Goal: Transaction & Acquisition: Purchase product/service

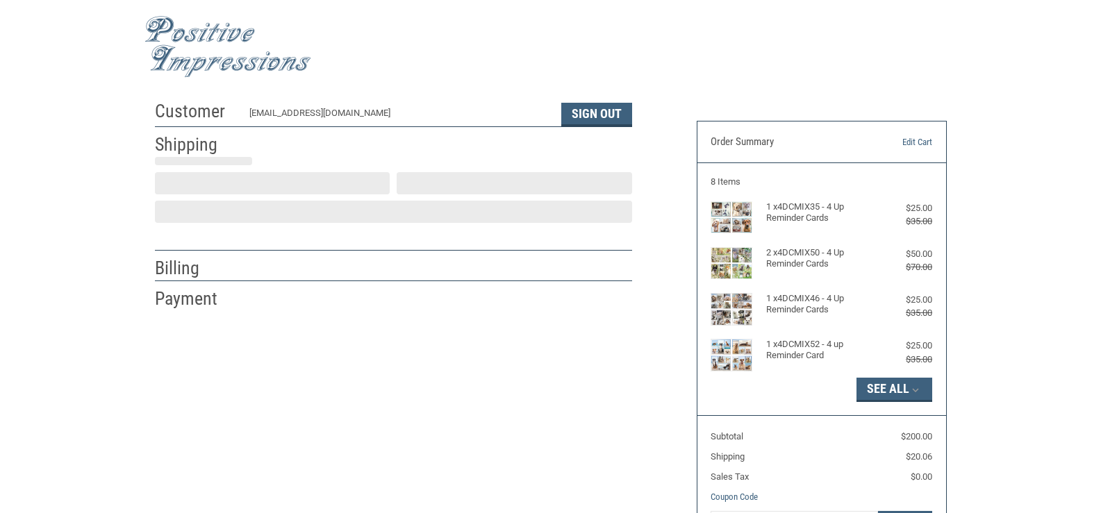
select select "US"
select select "TN"
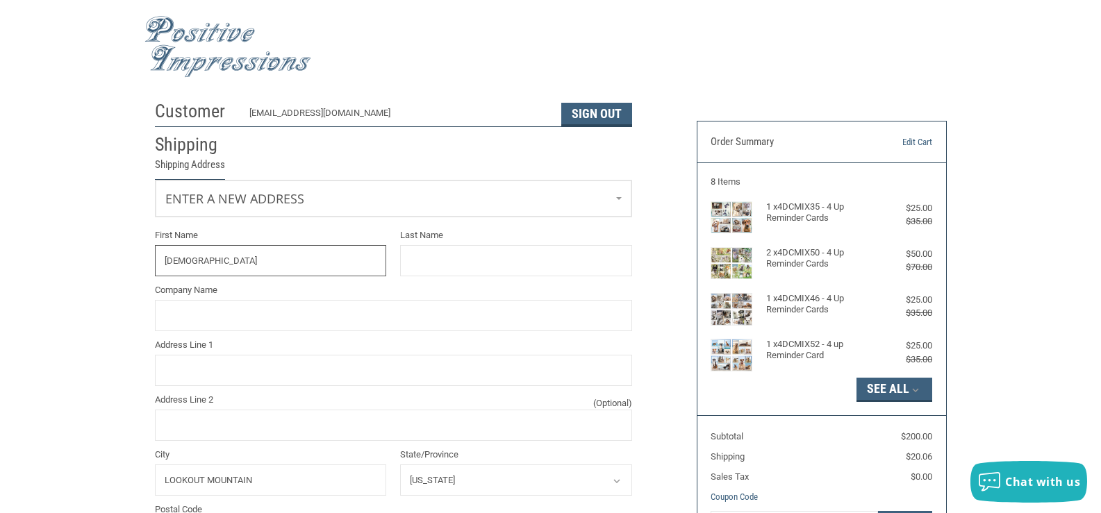
type input "[DEMOGRAPHIC_DATA]"
type input "[PERSON_NAME]"
click at [212, 319] on input "Company Name" at bounding box center [393, 315] width 477 height 31
type input "THE MOUNTAIN HOSPITAL FOR ANIMALS"
type input "[STREET_ADDRESS]"
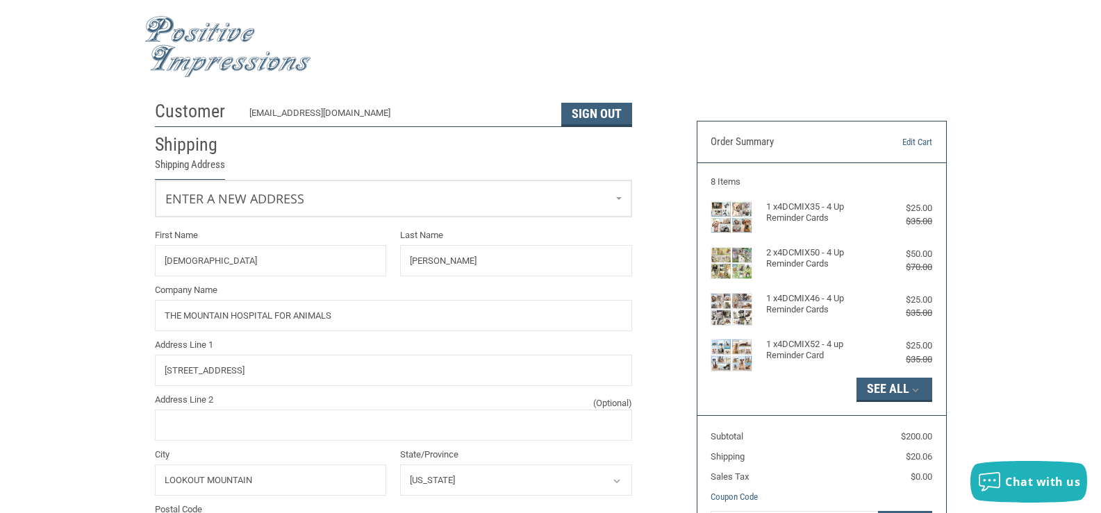
type input "4238218000"
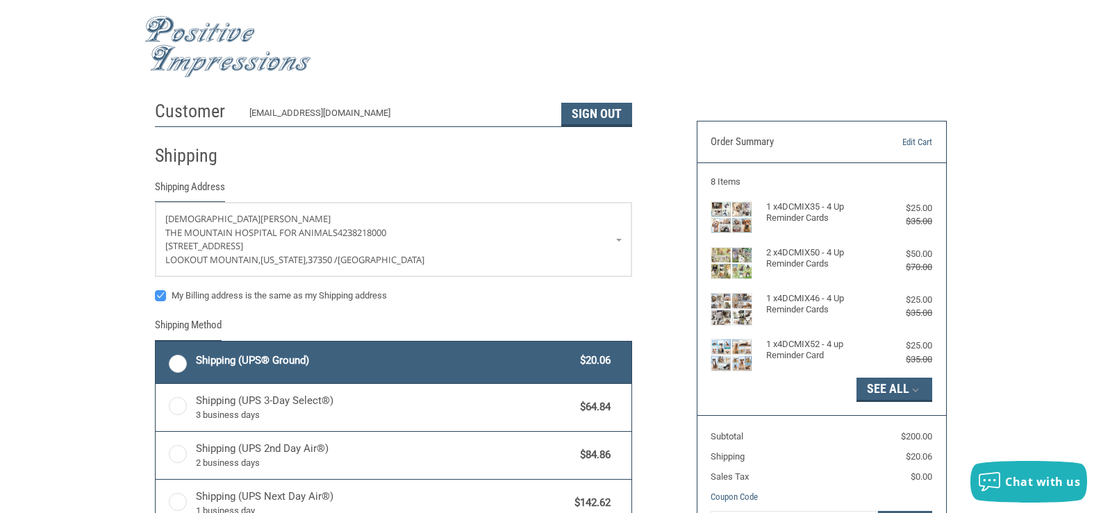
click at [94, 287] on div "Customer [EMAIL_ADDRESS][DOMAIN_NAME] Sign Out Shipping Shipping Address [PERSO…" at bounding box center [550, 403] width 1101 height 619
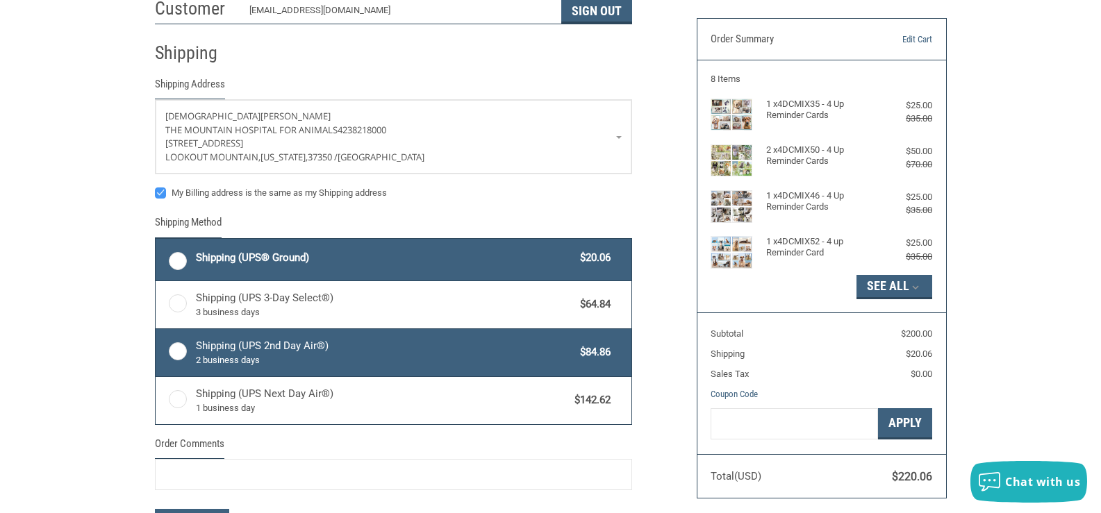
scroll to position [139, 0]
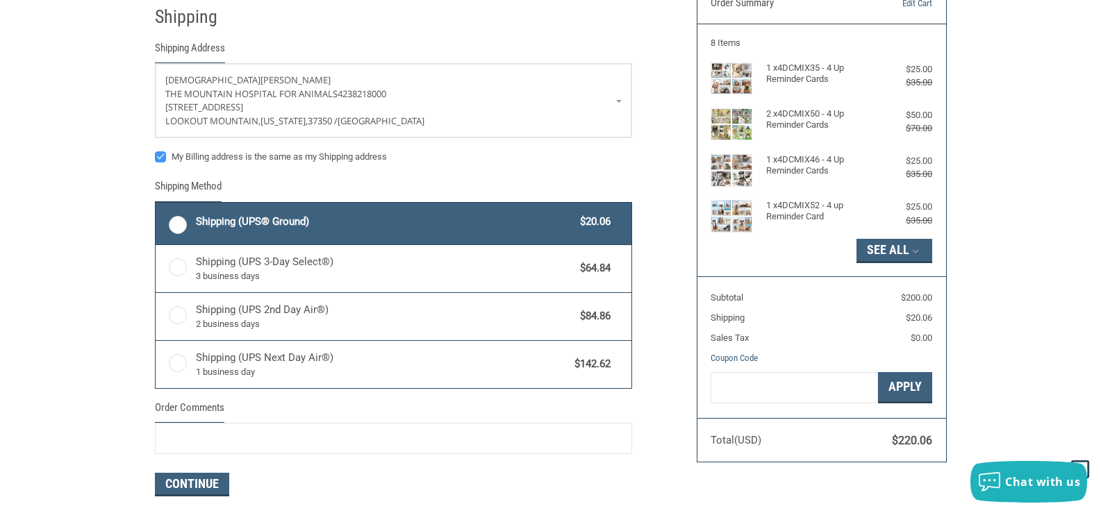
click at [179, 221] on label "Shipping (UPS® Ground) $20.06" at bounding box center [394, 224] width 476 height 42
click at [156, 205] on input "Shipping (UPS® Ground) $20.06" at bounding box center [156, 204] width 1 height 1
radio input "true"
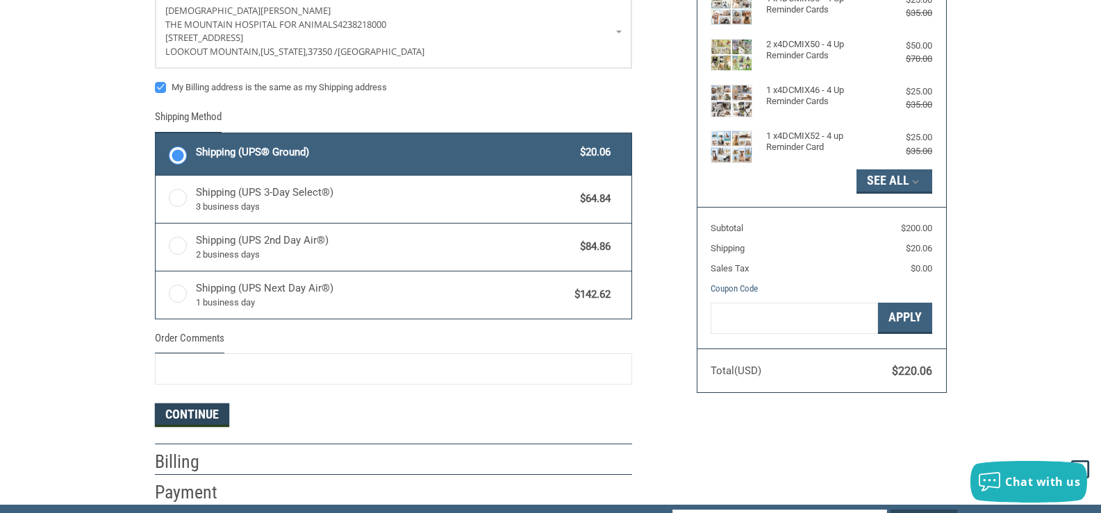
click at [212, 407] on button "Continue" at bounding box center [192, 415] width 74 height 24
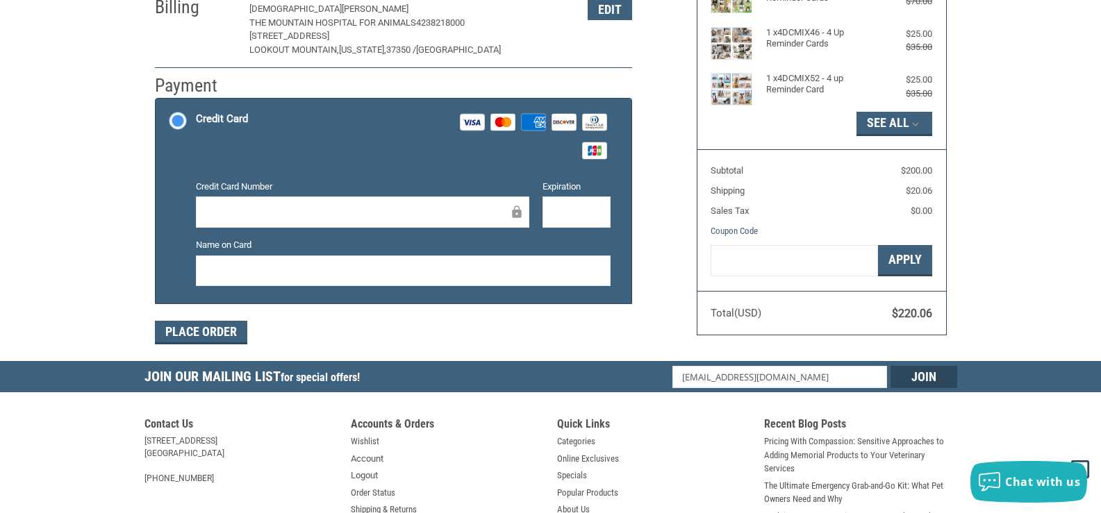
scroll to position [296, 0]
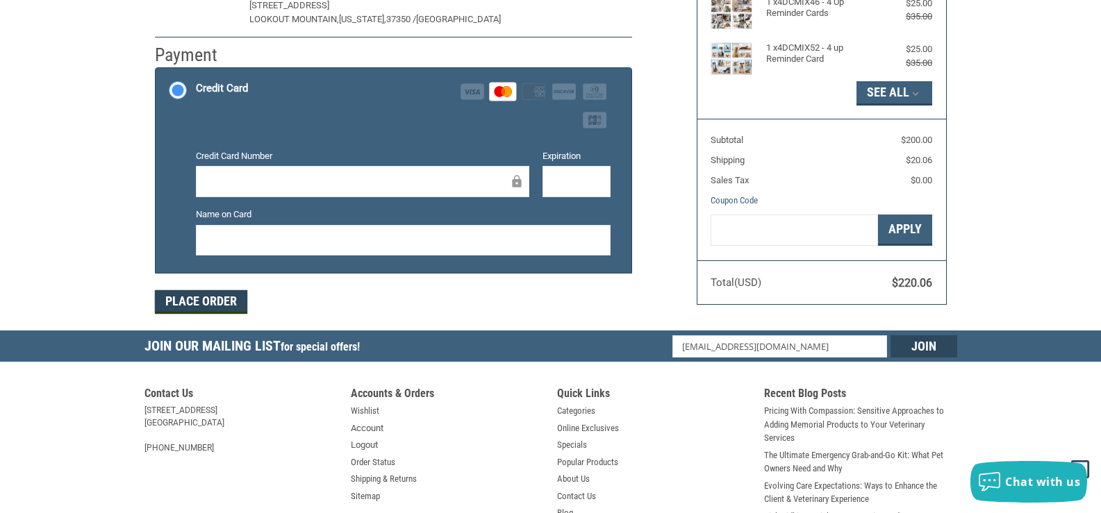
click at [196, 301] on button "Place Order" at bounding box center [201, 302] width 92 height 24
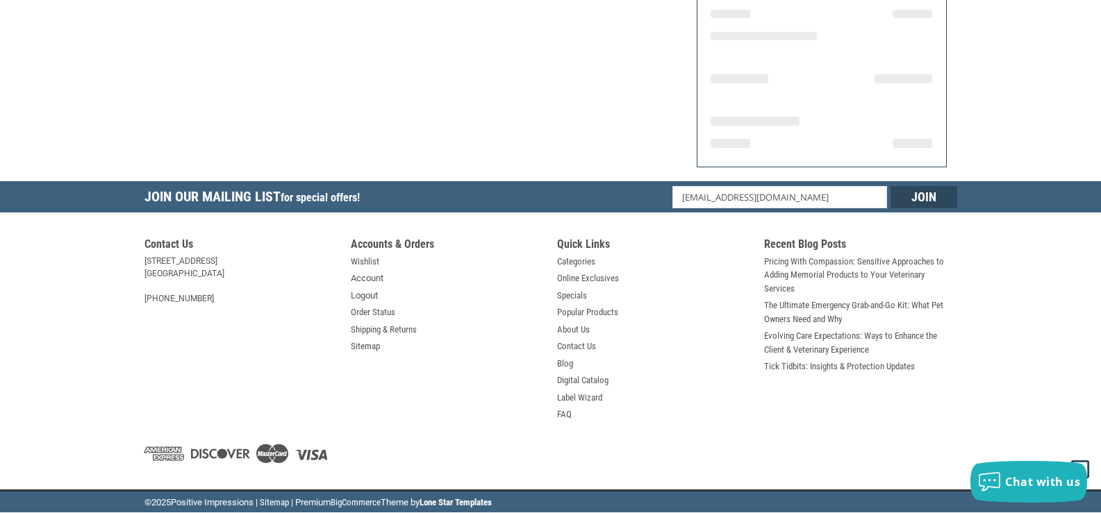
scroll to position [286, 0]
